Goal: Navigation & Orientation: Find specific page/section

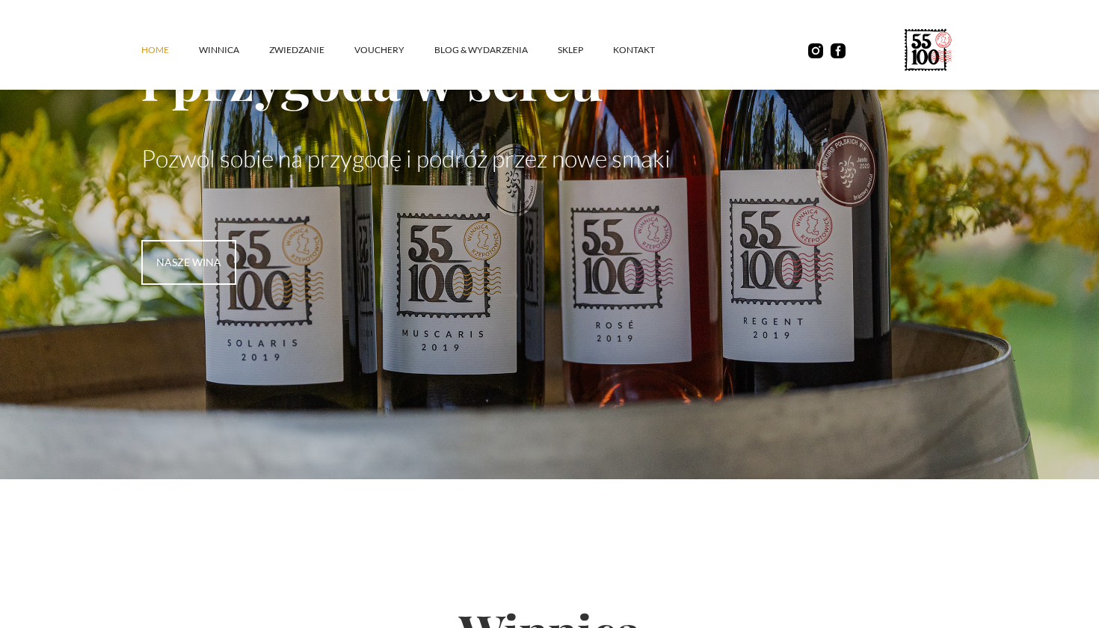
scroll to position [247, 0]
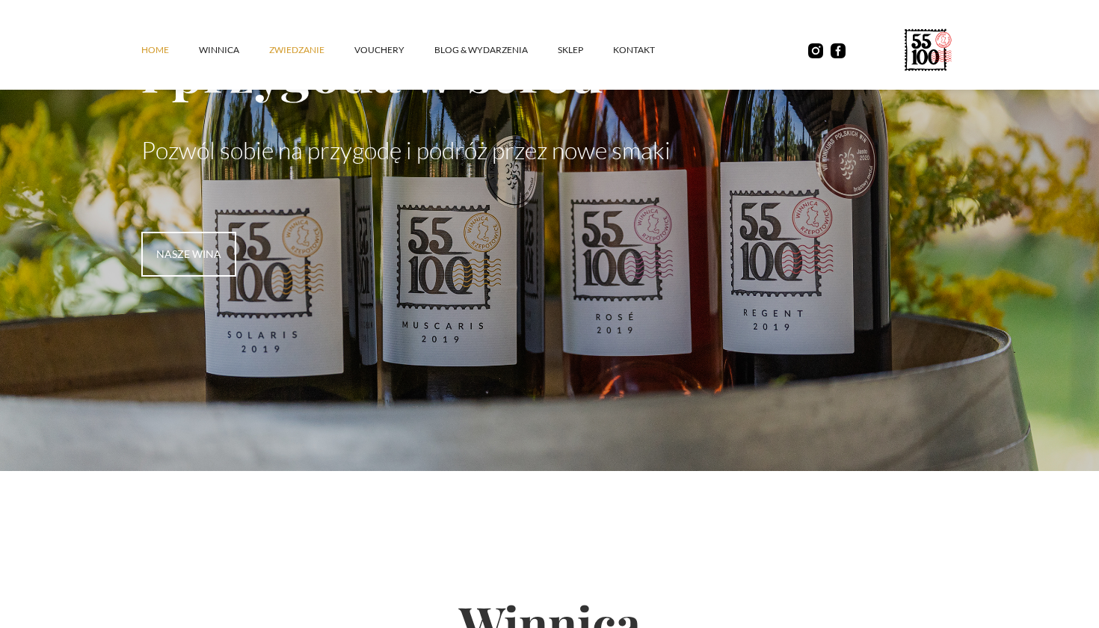
click at [305, 52] on link "ZWIEDZANIE" at bounding box center [311, 50] width 85 height 45
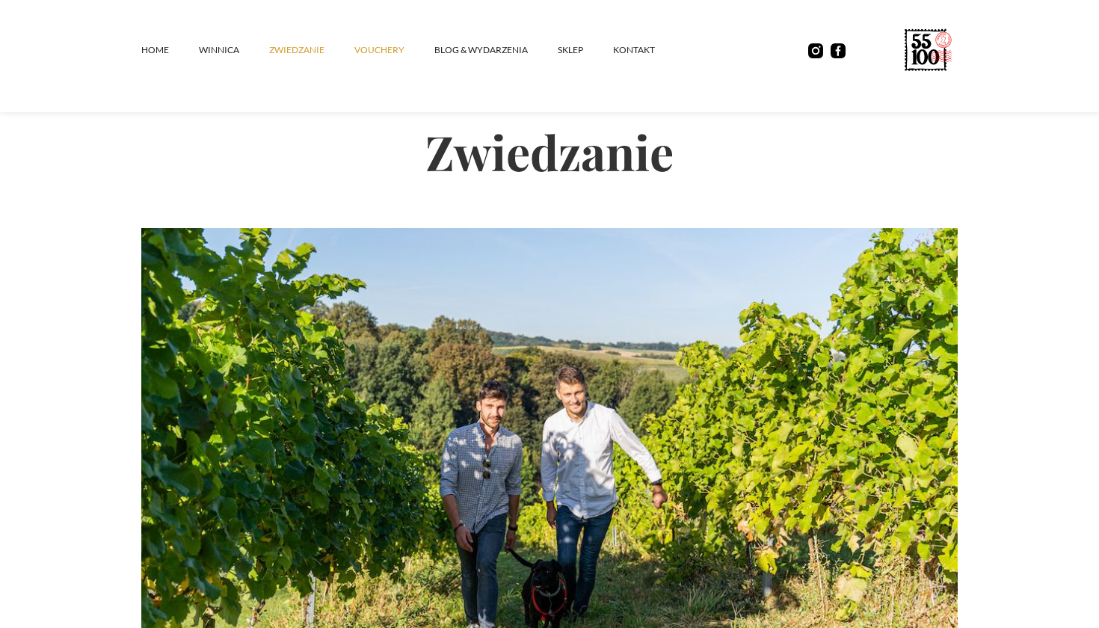
click at [365, 48] on link "vouchery" at bounding box center [394, 50] width 80 height 45
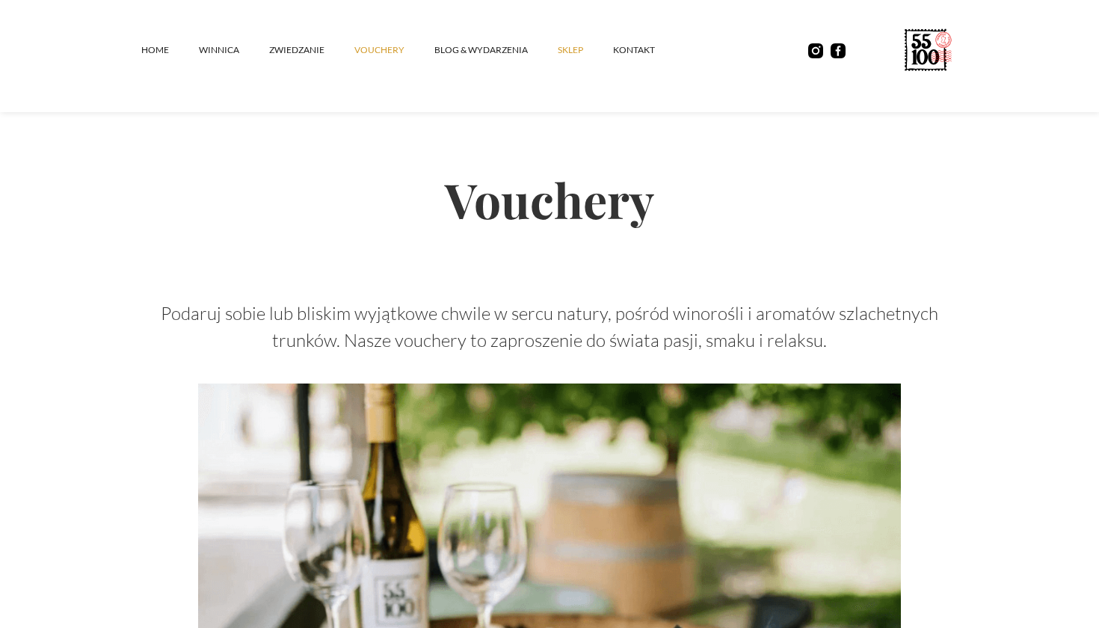
click at [562, 52] on link "SKLEP" at bounding box center [585, 50] width 55 height 45
